Goal: Task Accomplishment & Management: Manage account settings

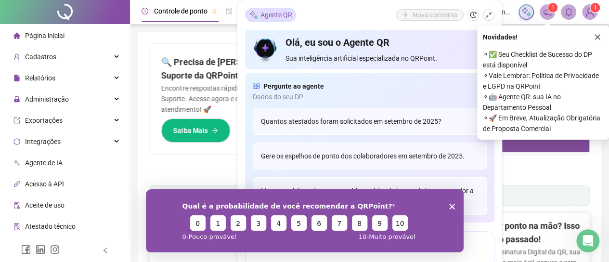
click at [452, 206] on icon "Encerrar pesquisa" at bounding box center [451, 206] width 6 height 6
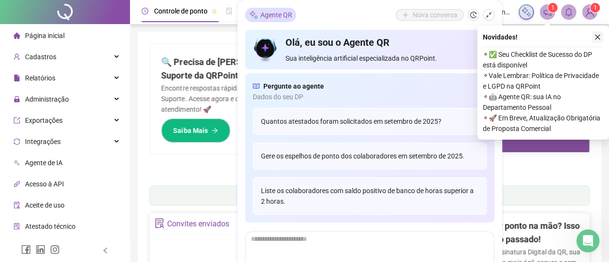
click at [599, 37] on icon "close" at bounding box center [597, 37] width 7 height 7
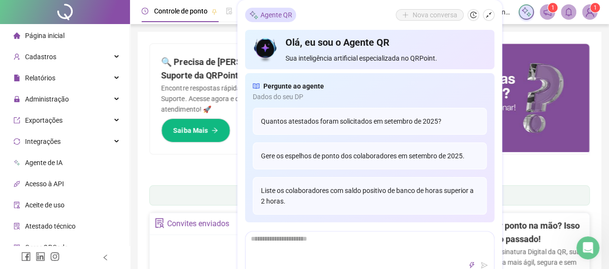
click at [542, 168] on ul "1 2 3 4 5 6 7" at bounding box center [369, 169] width 440 height 5
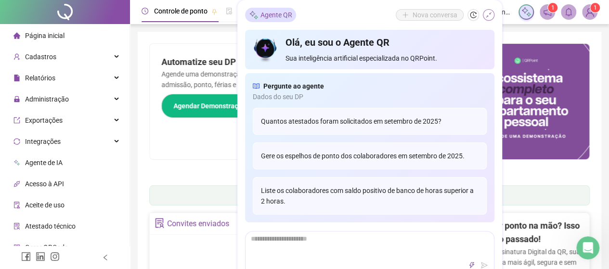
click at [488, 14] on icon "shrink" at bounding box center [488, 15] width 7 height 7
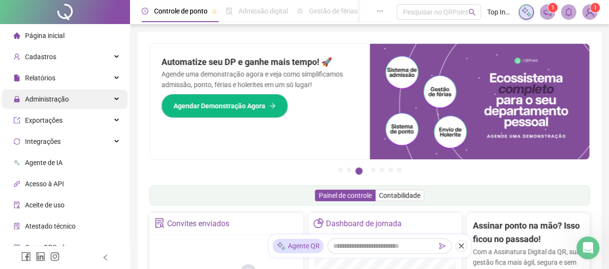
click at [65, 103] on span "Administração" at bounding box center [47, 99] width 44 height 8
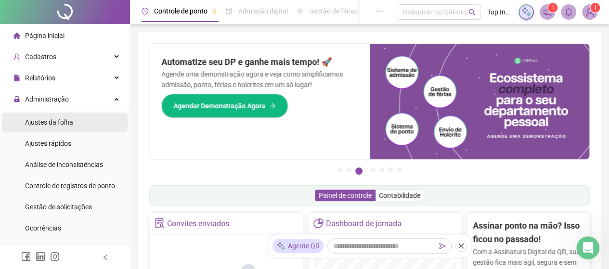
click at [67, 126] on span "Ajustes da folha" at bounding box center [49, 122] width 48 height 8
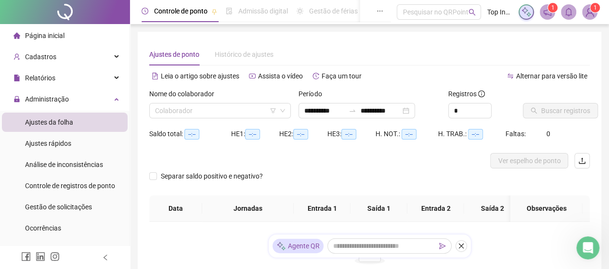
type input "**********"
click at [229, 110] on input "search" at bounding box center [215, 110] width 121 height 14
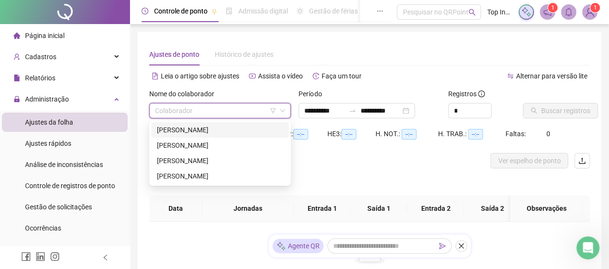
click at [222, 132] on div "[PERSON_NAME]" at bounding box center [220, 130] width 126 height 11
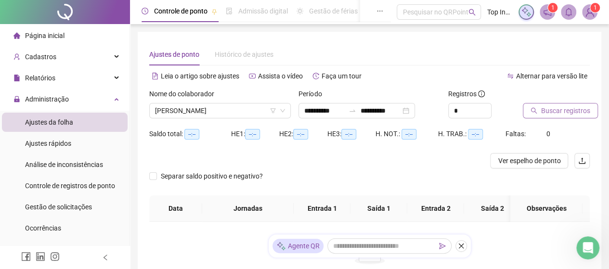
click at [557, 112] on span "Buscar registros" at bounding box center [565, 110] width 49 height 11
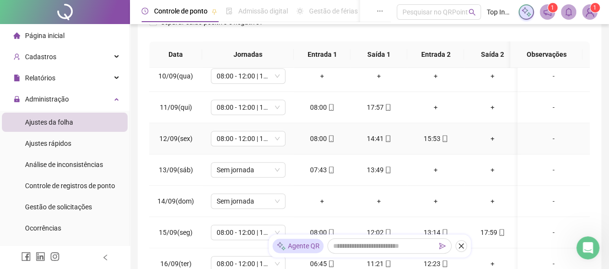
scroll to position [300, 0]
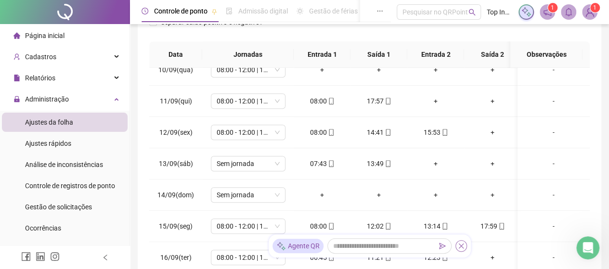
click at [461, 245] on icon "close" at bounding box center [460, 245] width 5 height 5
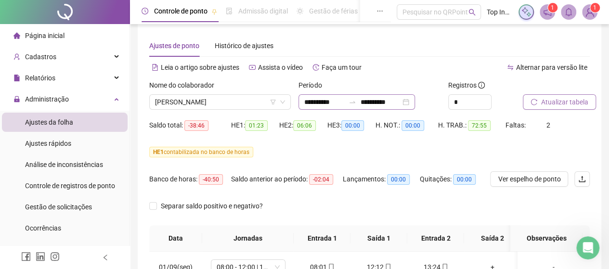
scroll to position [0, 0]
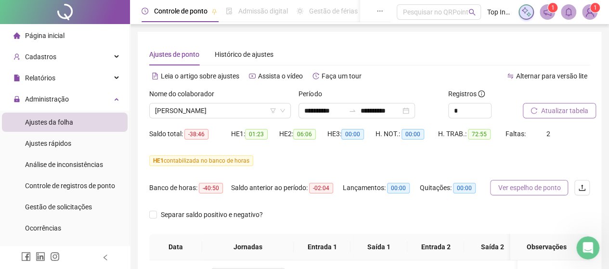
click at [526, 190] on span "Ver espelho de ponto" at bounding box center [528, 187] width 63 height 11
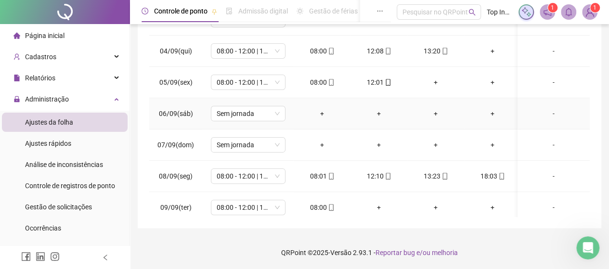
scroll to position [144, 0]
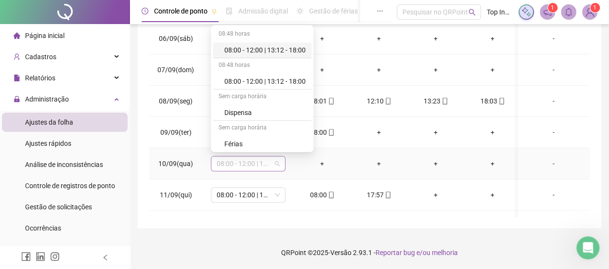
click at [276, 161] on span "08:00 - 12:00 | 13:12 - 18:00" at bounding box center [247, 163] width 63 height 14
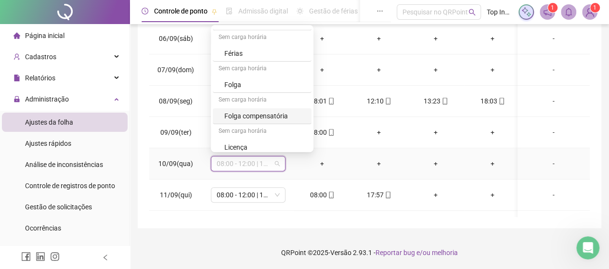
scroll to position [94, 0]
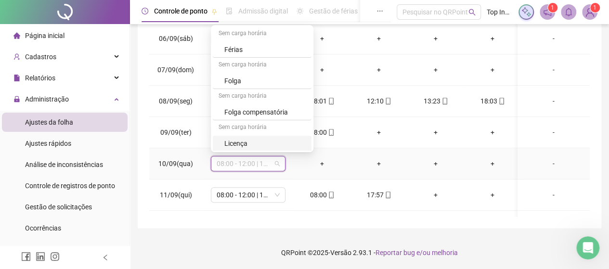
click at [545, 163] on div "-" at bounding box center [553, 163] width 57 height 11
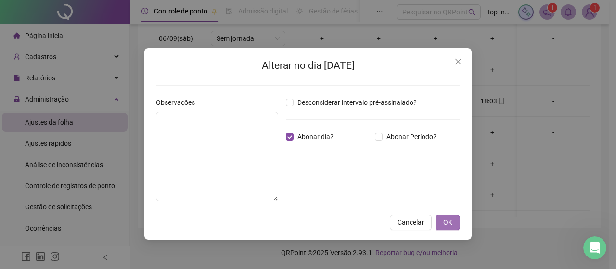
click at [447, 219] on span "OK" at bounding box center [447, 222] width 9 height 11
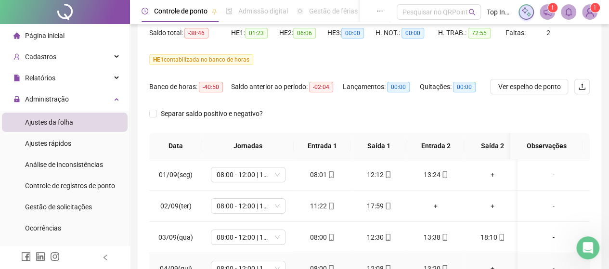
scroll to position [57, 0]
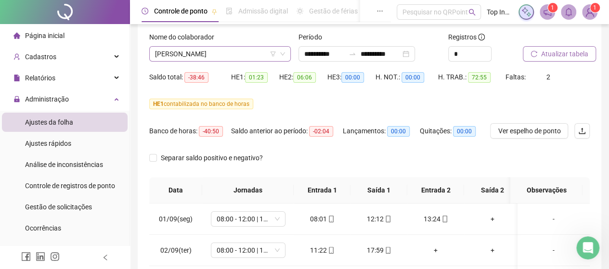
click at [261, 52] on span "[PERSON_NAME]" at bounding box center [220, 54] width 130 height 14
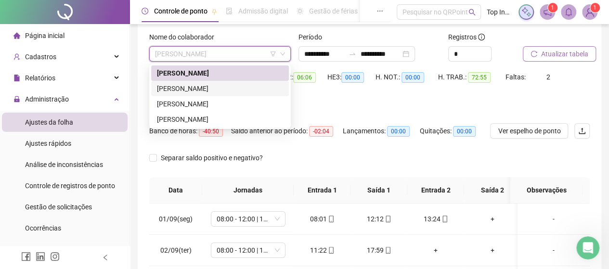
click at [243, 87] on div "[PERSON_NAME]" at bounding box center [220, 88] width 126 height 11
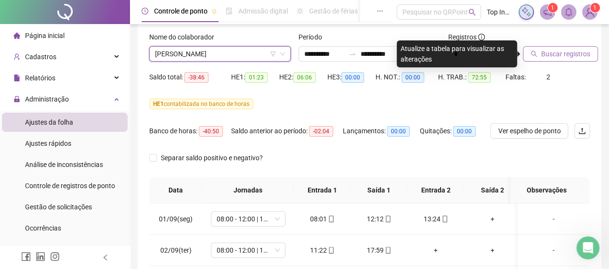
click at [554, 53] on span "Buscar registros" at bounding box center [565, 54] width 49 height 11
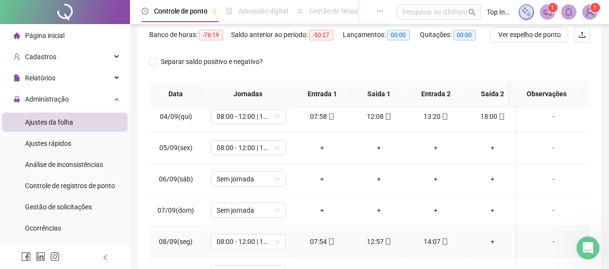
scroll to position [96, 0]
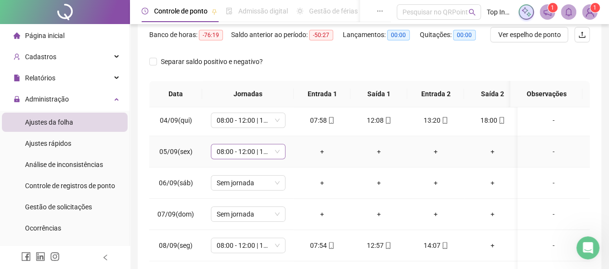
click at [276, 151] on span "08:00 - 12:00 | 13:12 - 18:00" at bounding box center [247, 151] width 63 height 14
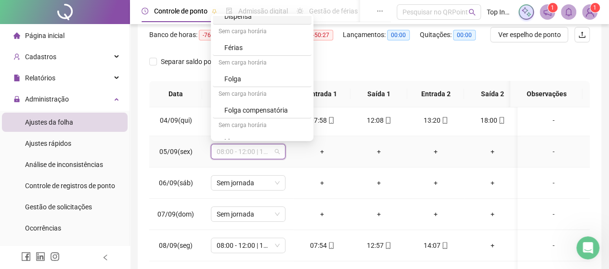
scroll to position [94, 0]
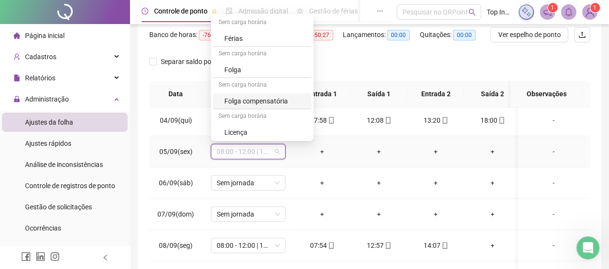
click at [279, 99] on div "Folga compensatória" at bounding box center [264, 101] width 81 height 11
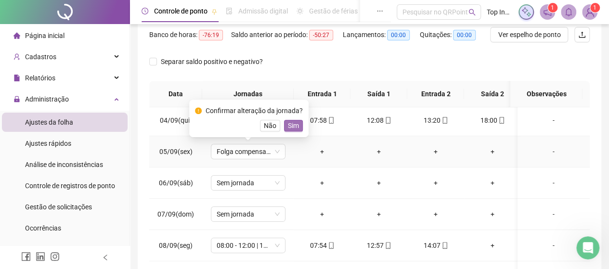
click at [290, 124] on span "Sim" at bounding box center [293, 125] width 11 height 11
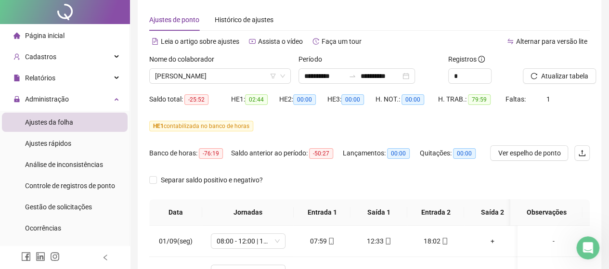
scroll to position [0, 0]
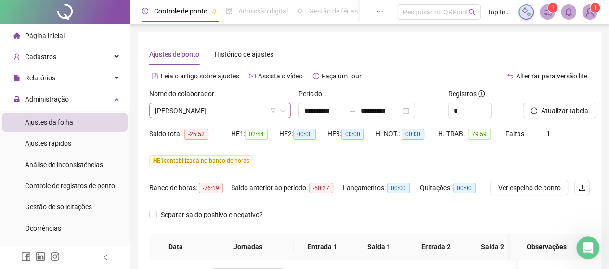
click at [258, 110] on span "[PERSON_NAME]" at bounding box center [220, 110] width 130 height 14
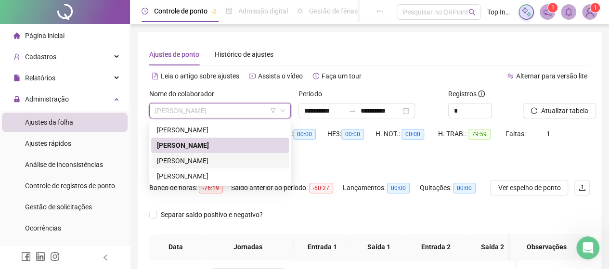
click at [218, 159] on div "[PERSON_NAME]" at bounding box center [220, 160] width 126 height 11
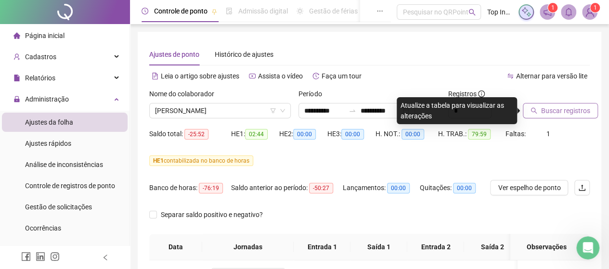
click at [549, 112] on span "Buscar registros" at bounding box center [565, 110] width 49 height 11
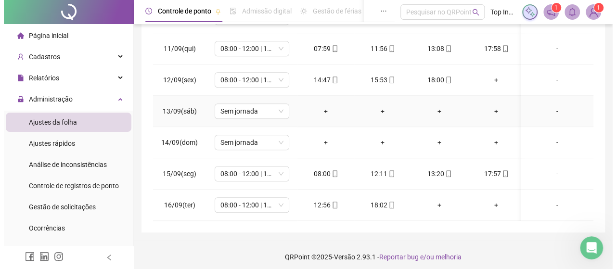
scroll to position [249, 0]
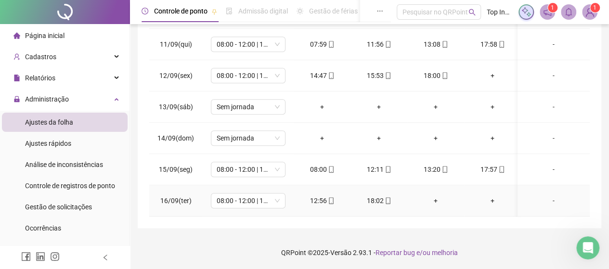
click at [545, 195] on div "-" at bounding box center [553, 200] width 57 height 11
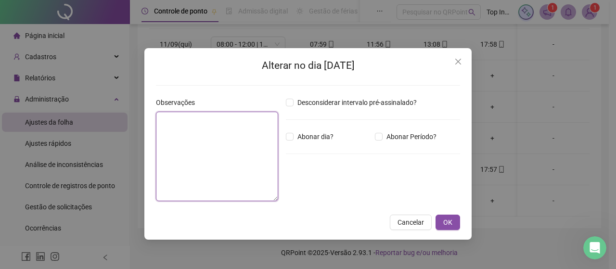
click at [236, 146] on textarea at bounding box center [217, 156] width 122 height 89
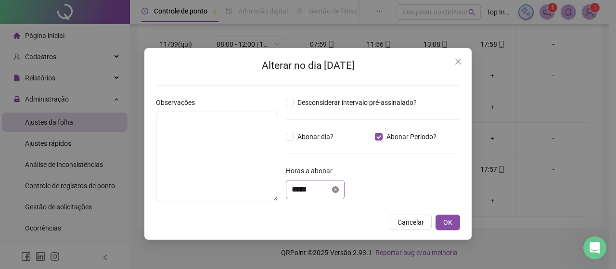
click at [339, 189] on icon "close-circle" at bounding box center [335, 189] width 7 height 7
click at [329, 187] on input at bounding box center [311, 190] width 38 height 12
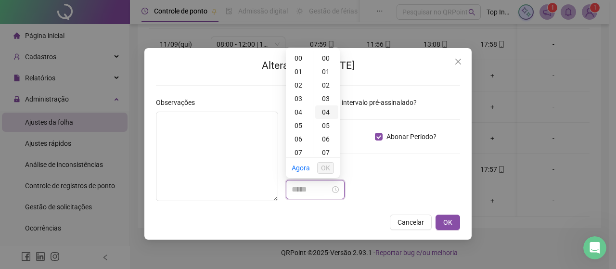
type input "*****"
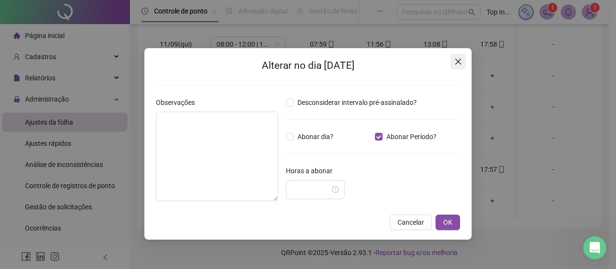
click at [458, 60] on icon "close" at bounding box center [458, 62] width 8 height 8
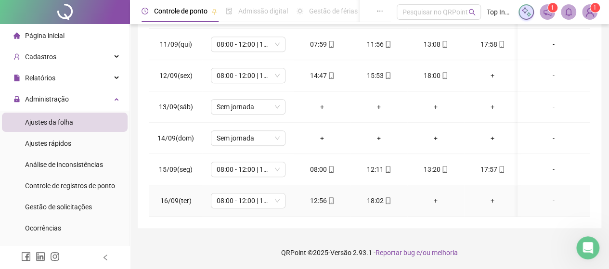
click at [546, 195] on div "-" at bounding box center [553, 200] width 57 height 11
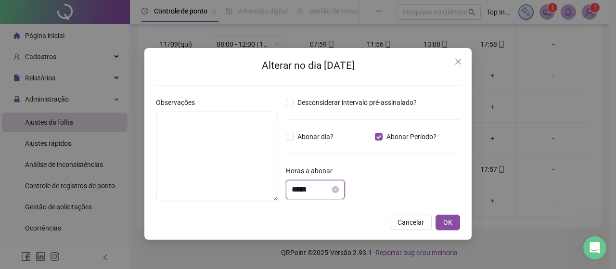
click at [320, 187] on input "*****" at bounding box center [311, 190] width 38 height 12
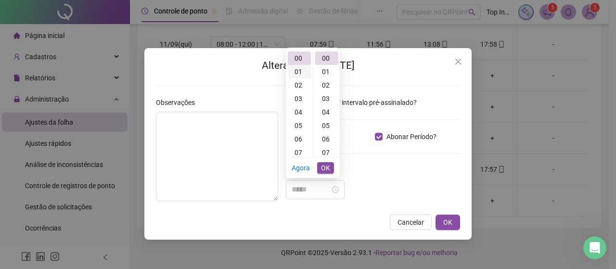
click at [299, 73] on div "01" at bounding box center [299, 71] width 23 height 13
click at [304, 108] on div "05" at bounding box center [299, 111] width 23 height 13
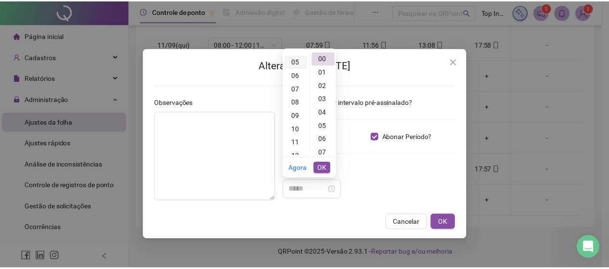
scroll to position [67, 0]
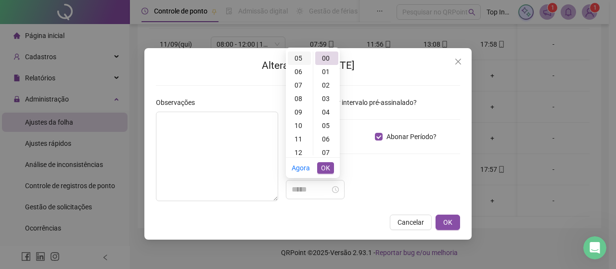
click at [297, 54] on div "05" at bounding box center [299, 57] width 23 height 13
click at [322, 56] on div "00" at bounding box center [326, 57] width 23 height 13
type input "*****"
click at [326, 166] on span "OK" at bounding box center [325, 168] width 9 height 11
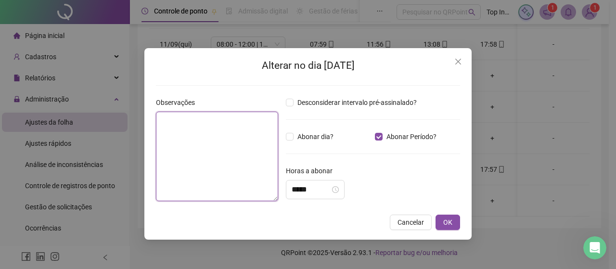
click at [223, 146] on textarea at bounding box center [217, 156] width 122 height 89
type textarea "**********"
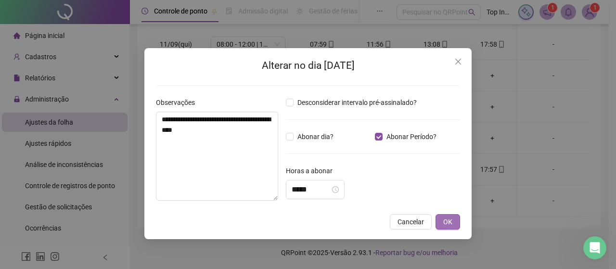
click at [446, 220] on span "OK" at bounding box center [447, 221] width 9 height 11
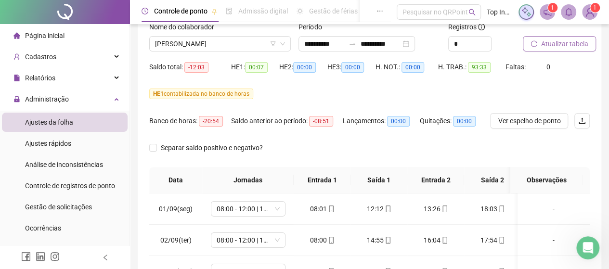
scroll to position [0, 0]
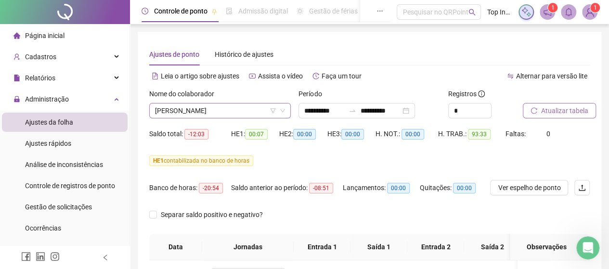
click at [249, 106] on span "[PERSON_NAME]" at bounding box center [220, 110] width 130 height 14
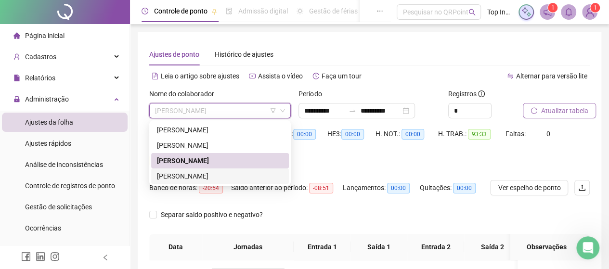
click at [237, 174] on div "[PERSON_NAME]" at bounding box center [220, 176] width 126 height 11
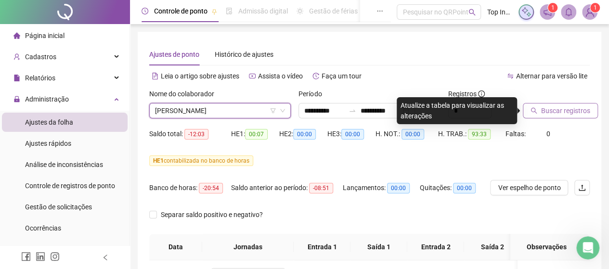
click at [556, 109] on span "Buscar registros" at bounding box center [565, 110] width 49 height 11
